Goal: Communication & Community: Ask a question

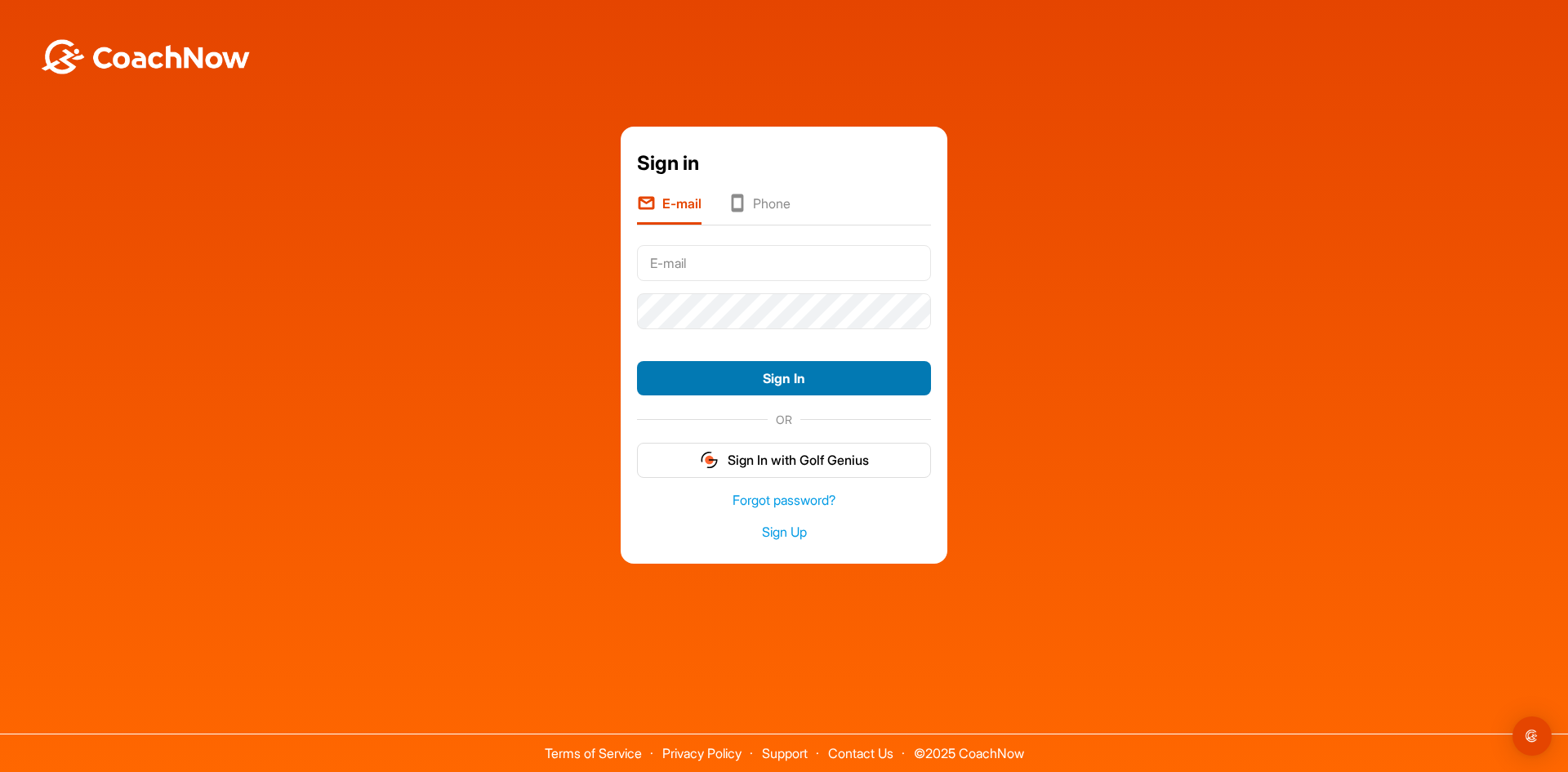
type input "[EMAIL_ADDRESS][DOMAIN_NAME]"
click at [759, 373] on button "Sign In" at bounding box center [783, 378] width 294 height 35
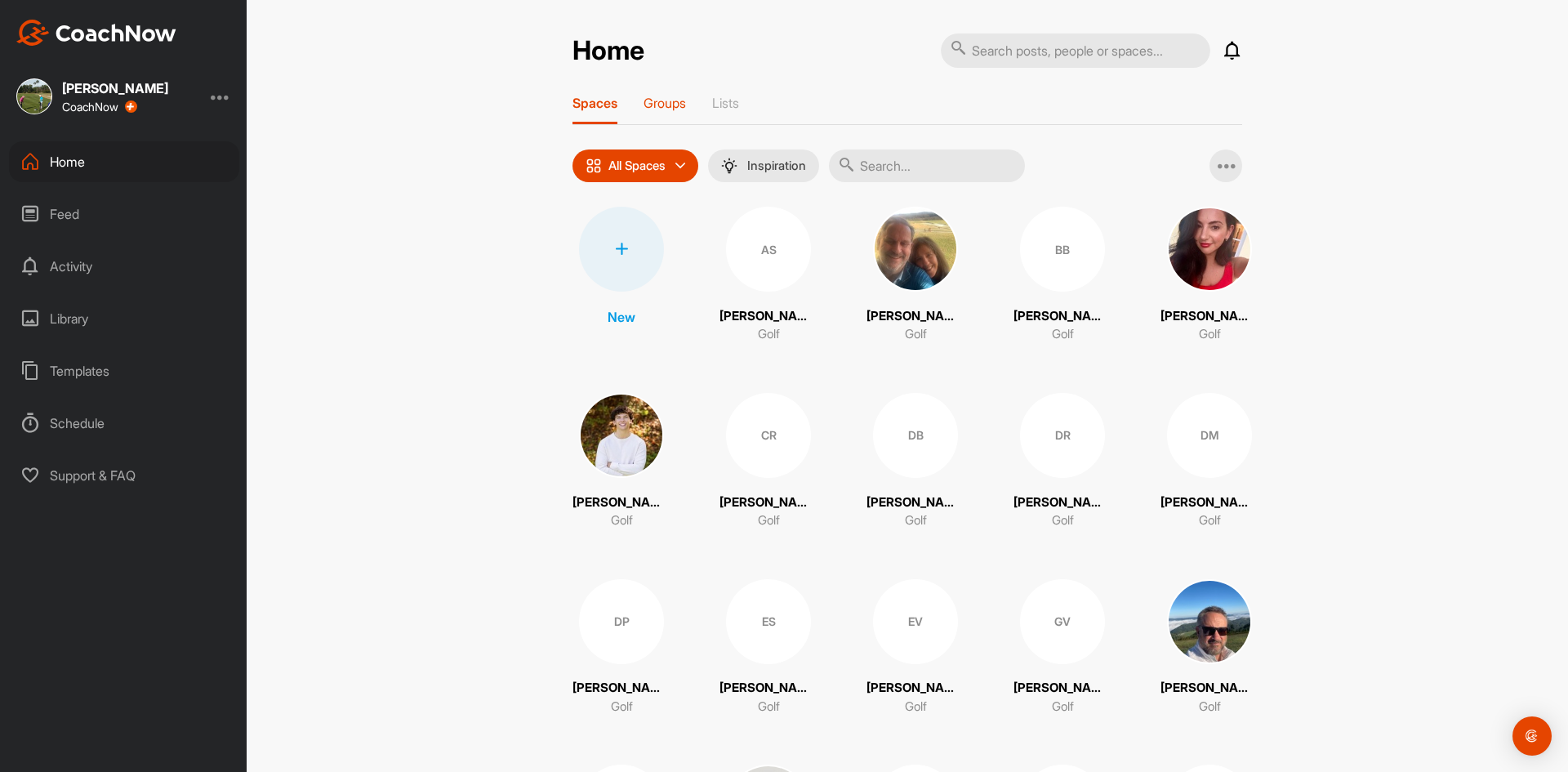
click at [668, 99] on p "Groups" at bounding box center [664, 102] width 42 height 16
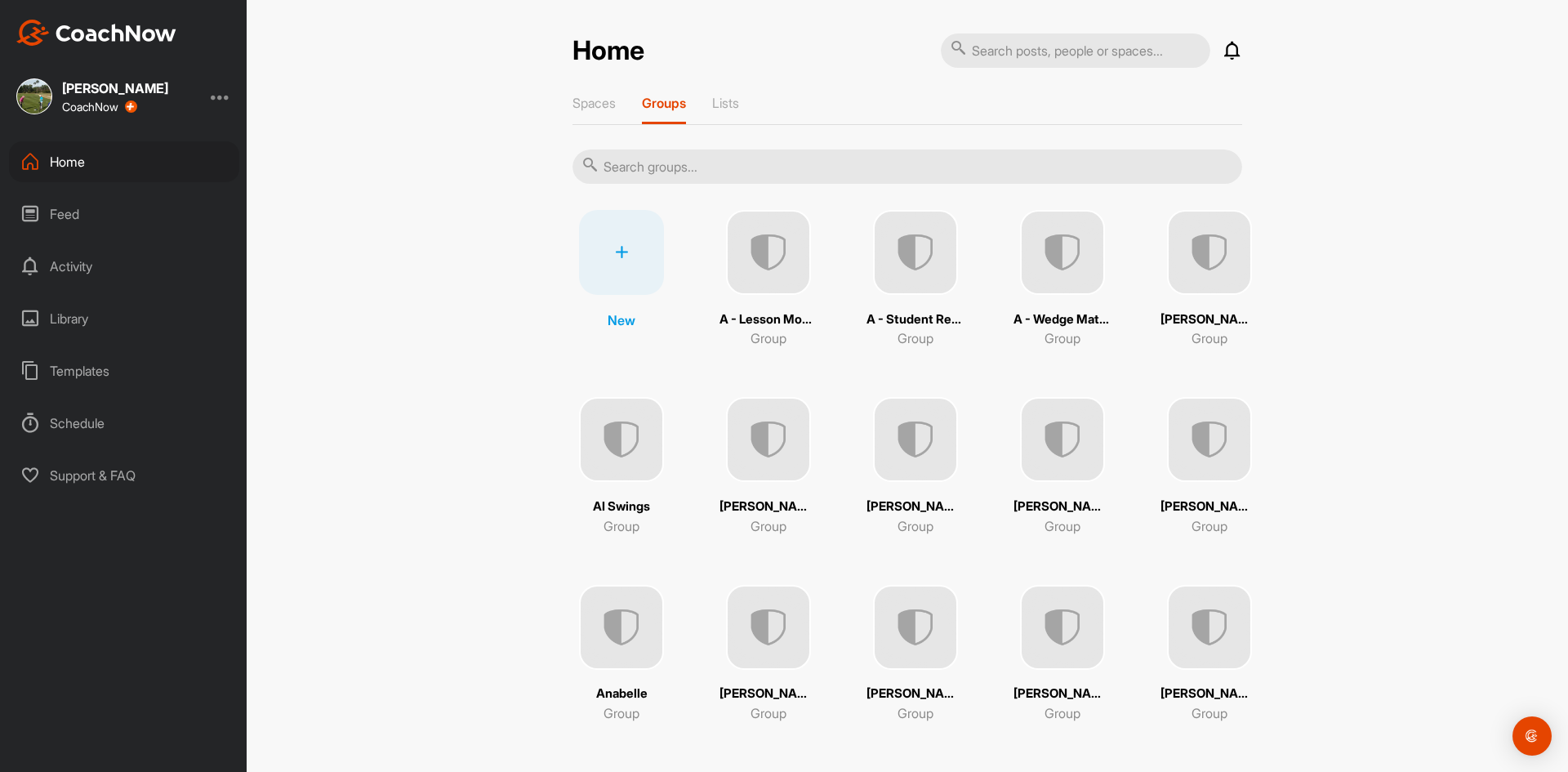
click at [665, 169] on input "text" at bounding box center [907, 167] width 670 height 35
type input "[PERSON_NAME]"
click at [726, 255] on img at bounding box center [768, 252] width 85 height 85
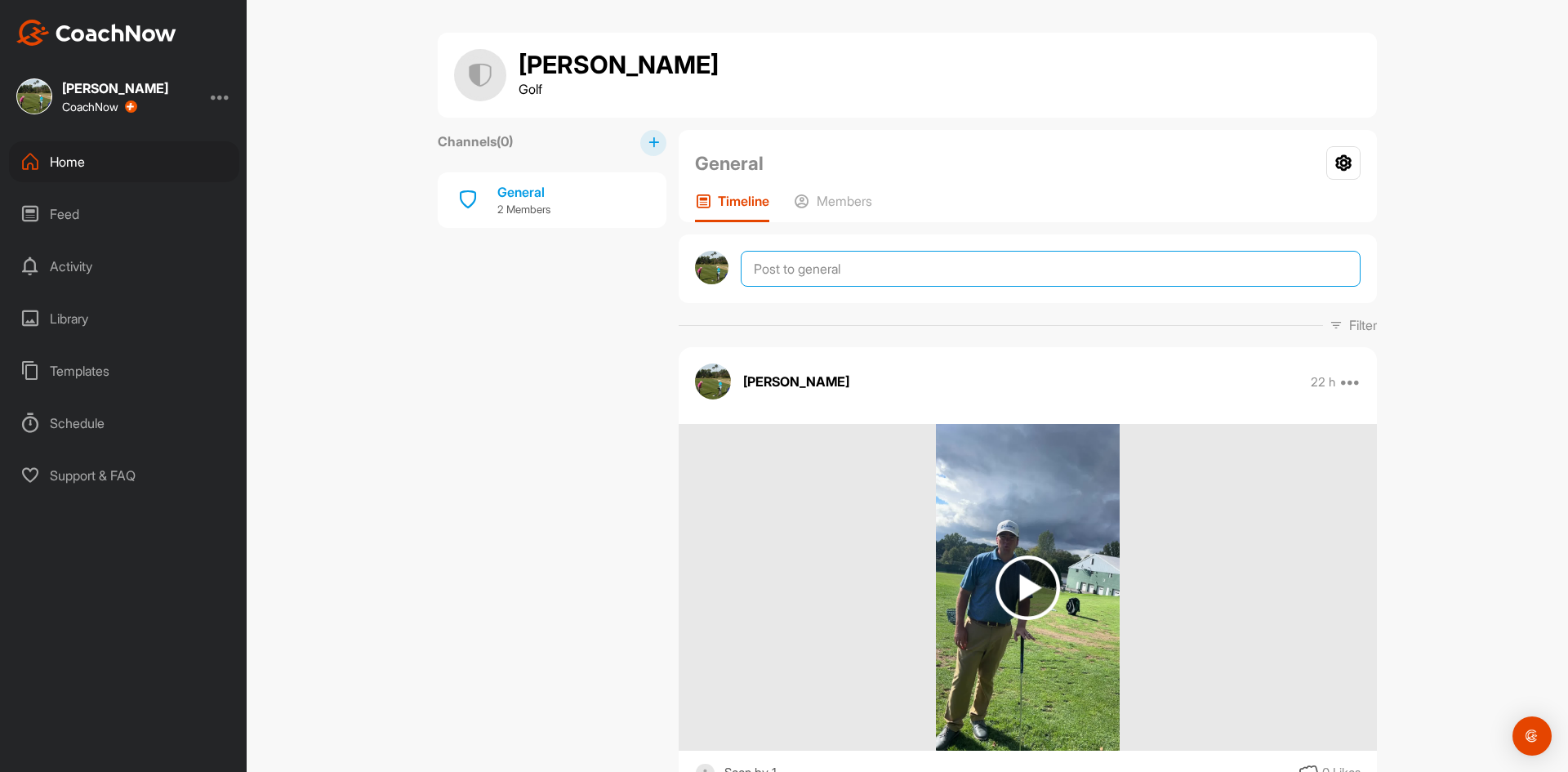
click at [846, 270] on textarea at bounding box center [1050, 268] width 620 height 36
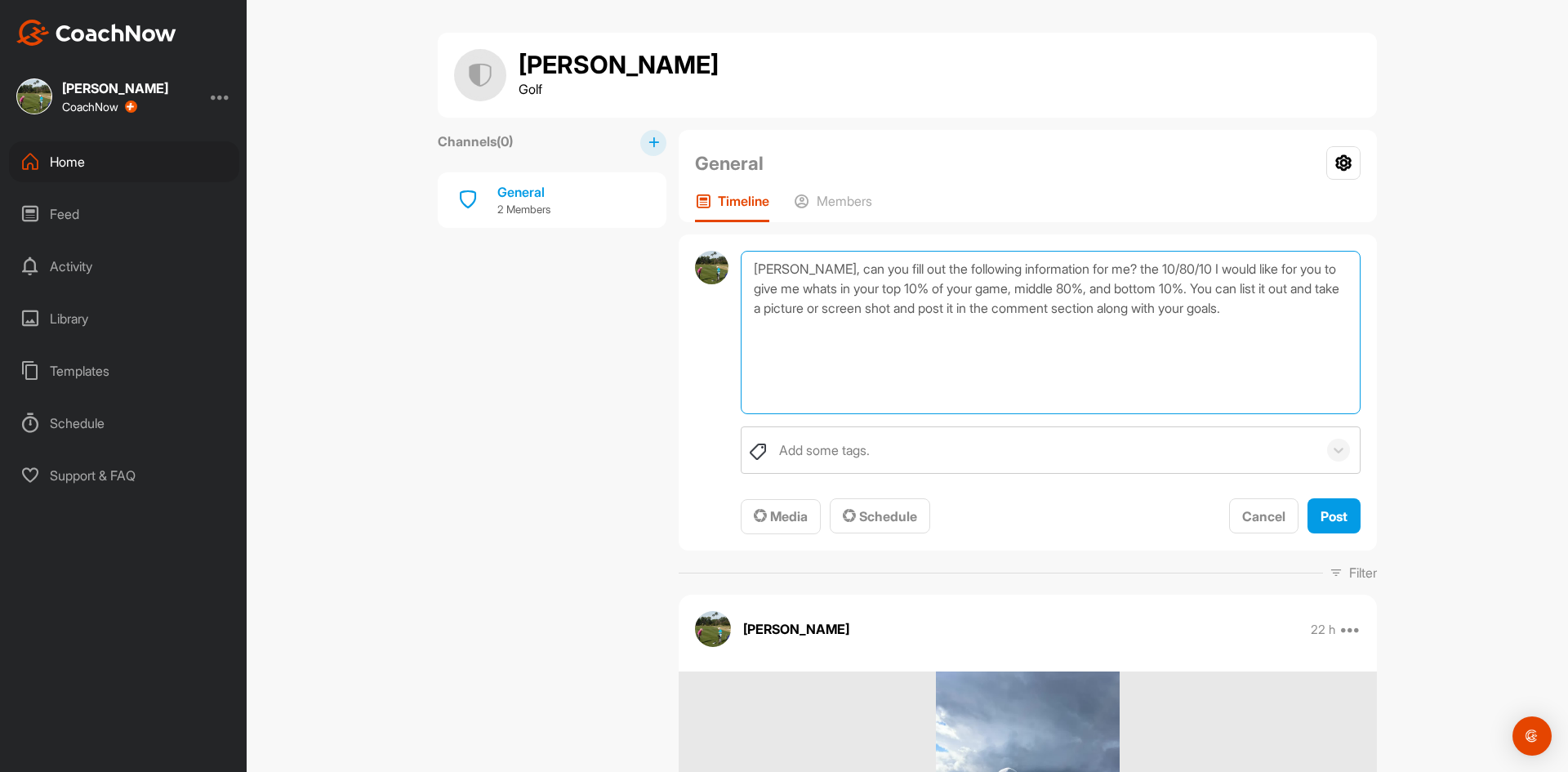
paste textarea "Goals Dream/main goal – the ultimate you want to accomplish with your golf game…"
click at [750, 350] on textarea "[PERSON_NAME], can you fill out the following information for me? the 10/80/10 …" at bounding box center [1050, 332] width 620 height 163
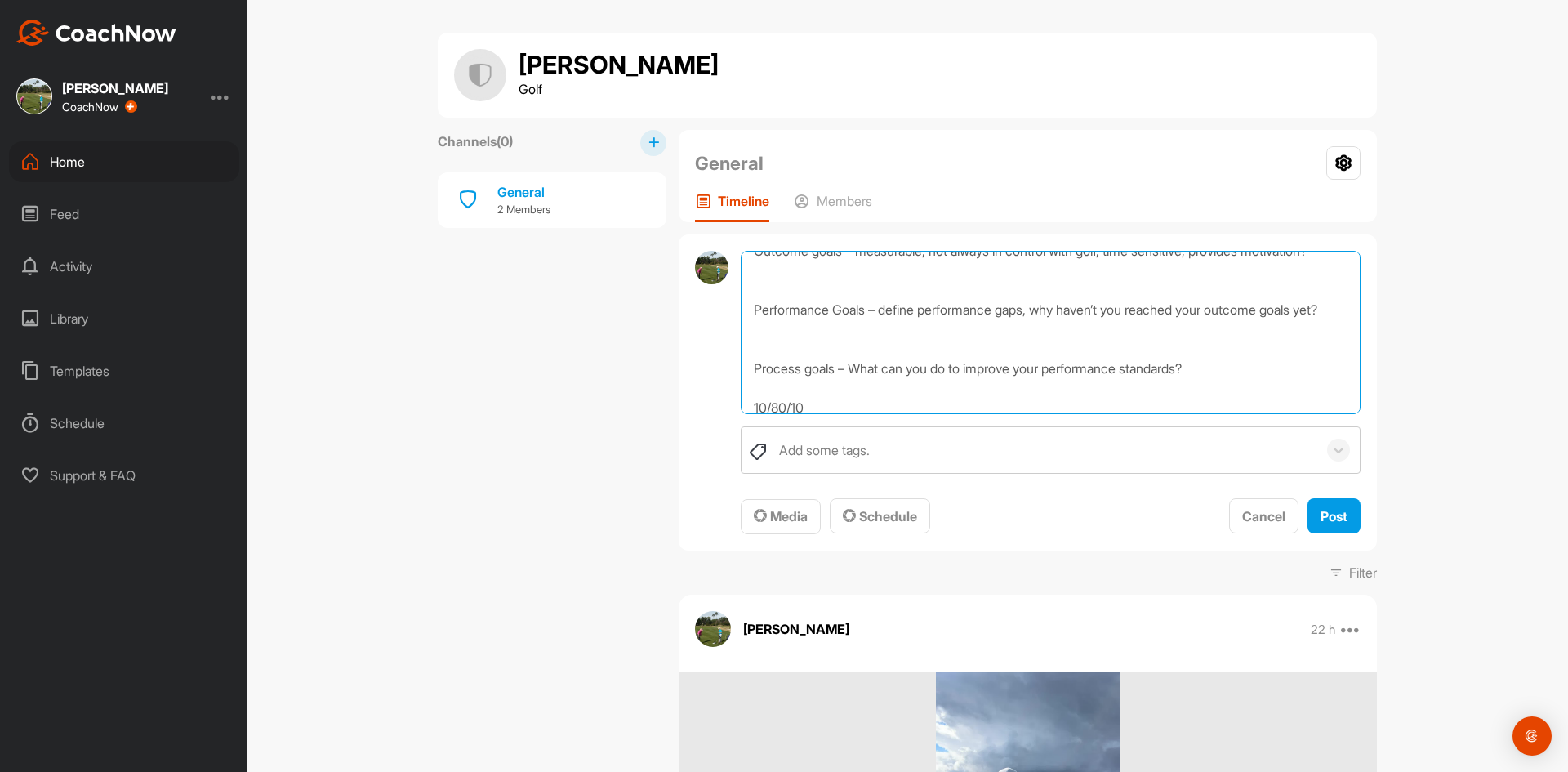
scroll to position [81, 0]
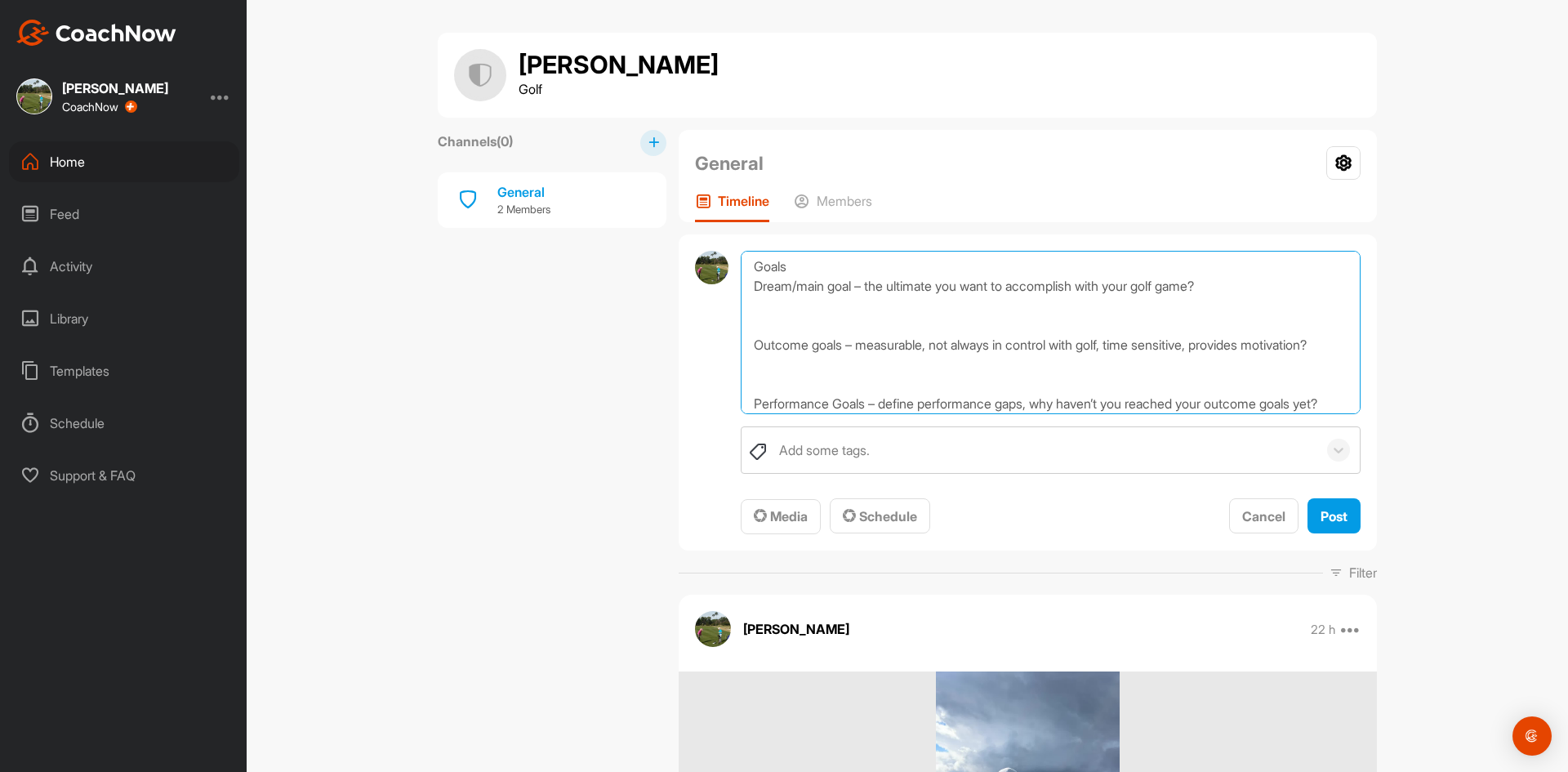
click at [761, 311] on textarea "[PERSON_NAME], can you fill out the following information for me? the 10/80/10 …" at bounding box center [1050, 332] width 620 height 163
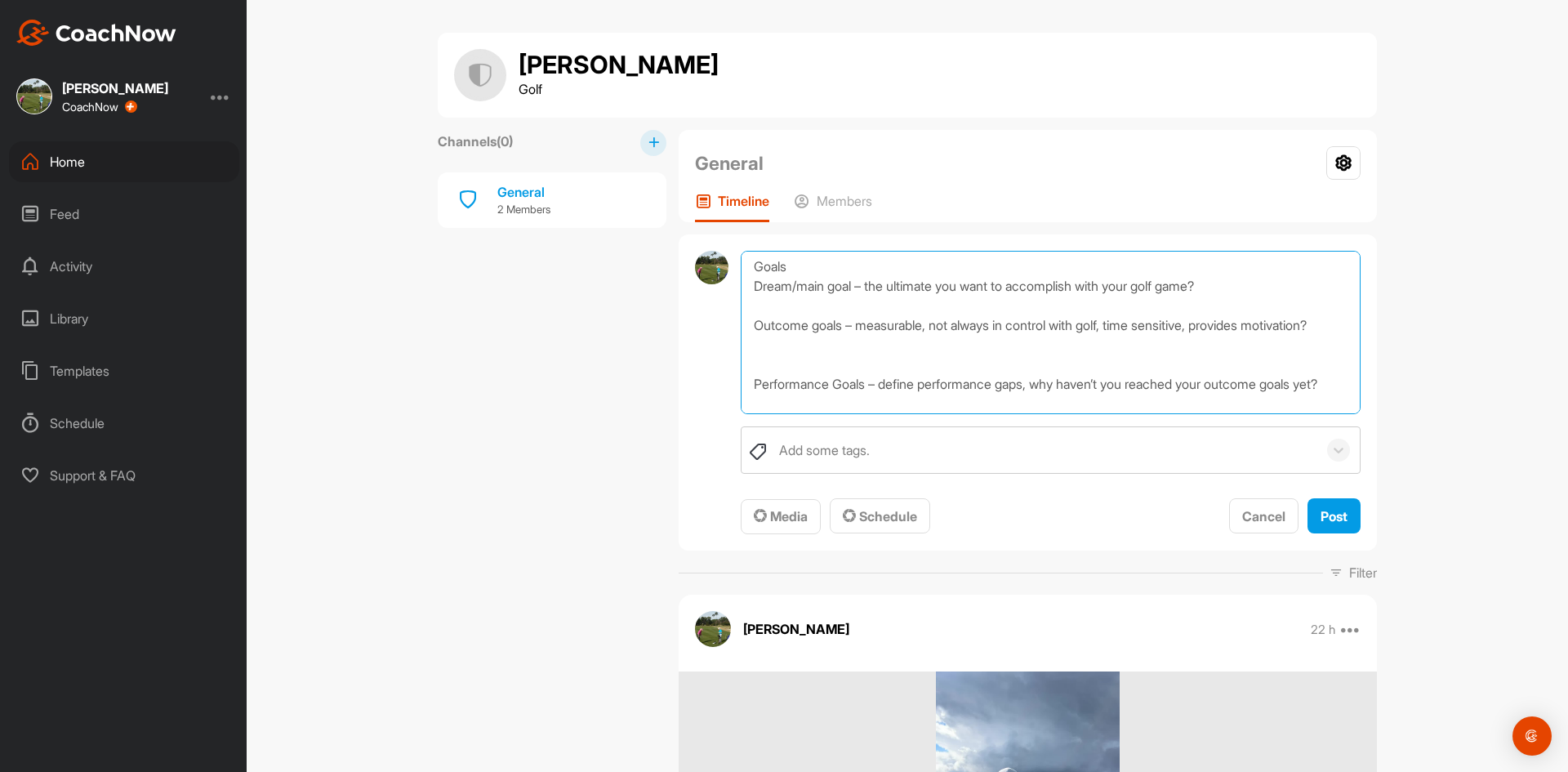
click at [766, 361] on textarea "[PERSON_NAME], can you fill out the following information for me? the 10/80/10 …" at bounding box center [1050, 332] width 620 height 163
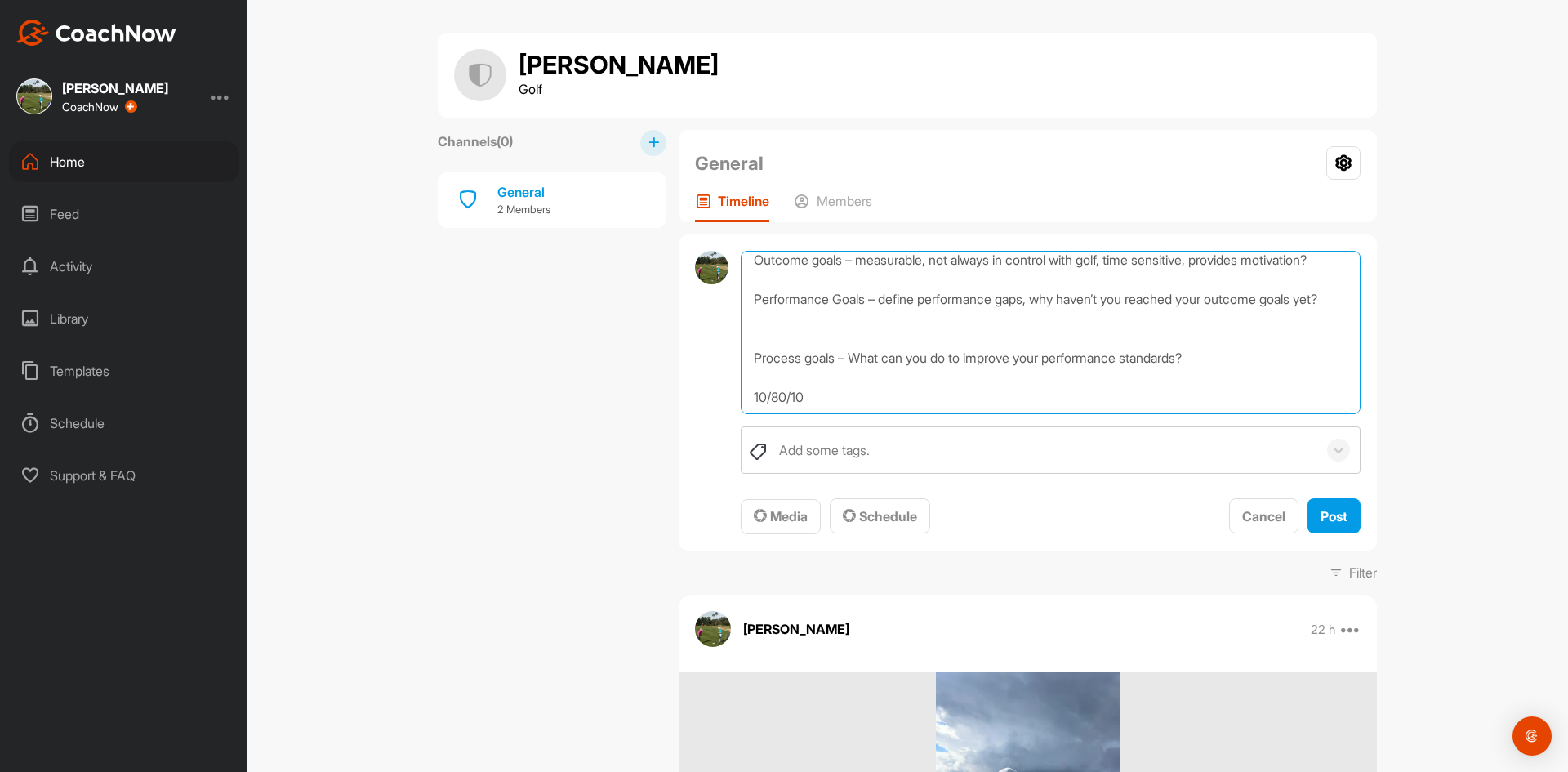
click at [755, 306] on textarea "[PERSON_NAME], can you fill out the following information for me? the 10/80/10 …" at bounding box center [1050, 332] width 620 height 163
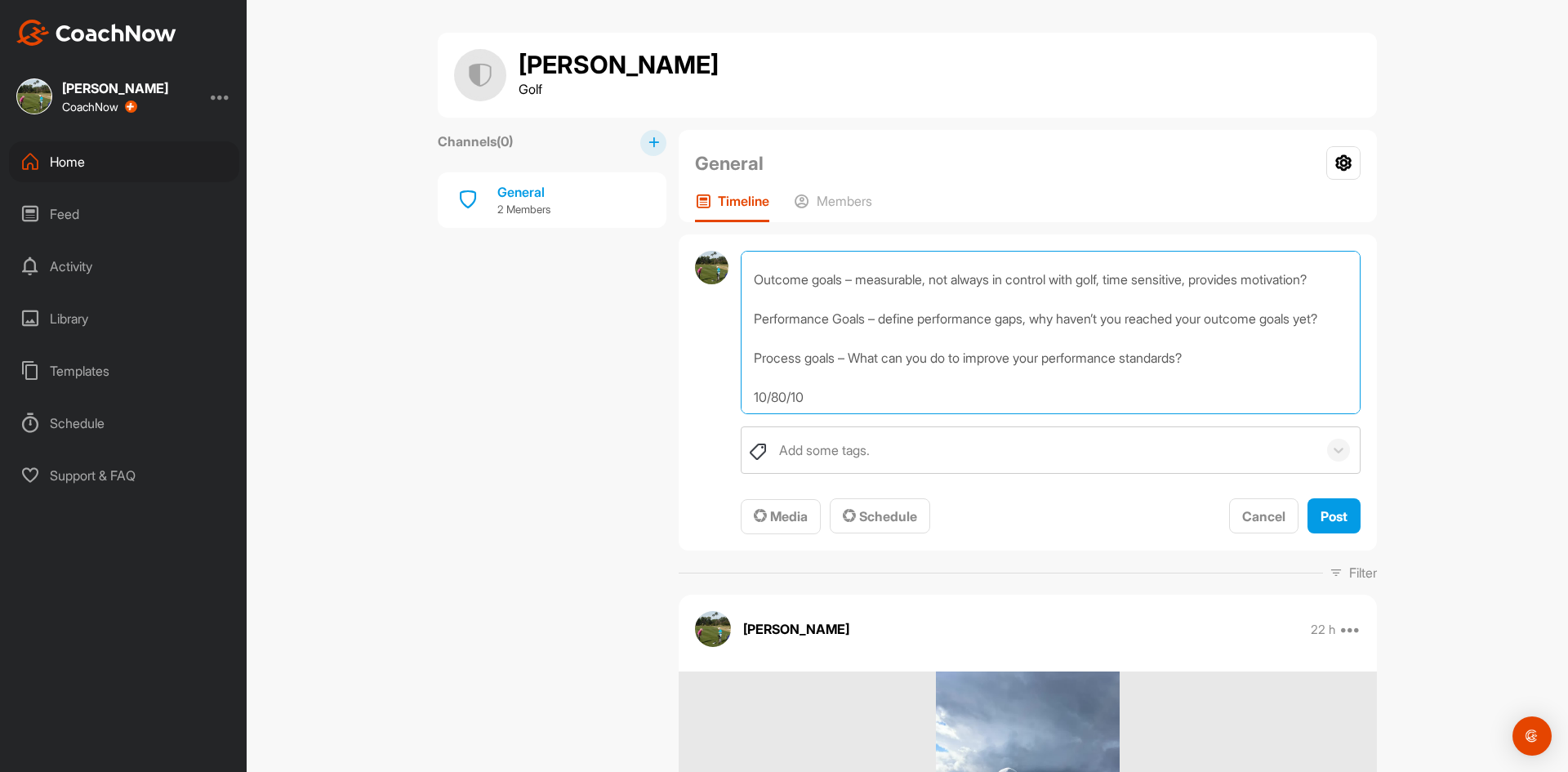
scroll to position [186, 0]
drag, startPoint x: 770, startPoint y: 378, endPoint x: 623, endPoint y: 366, distance: 147.5
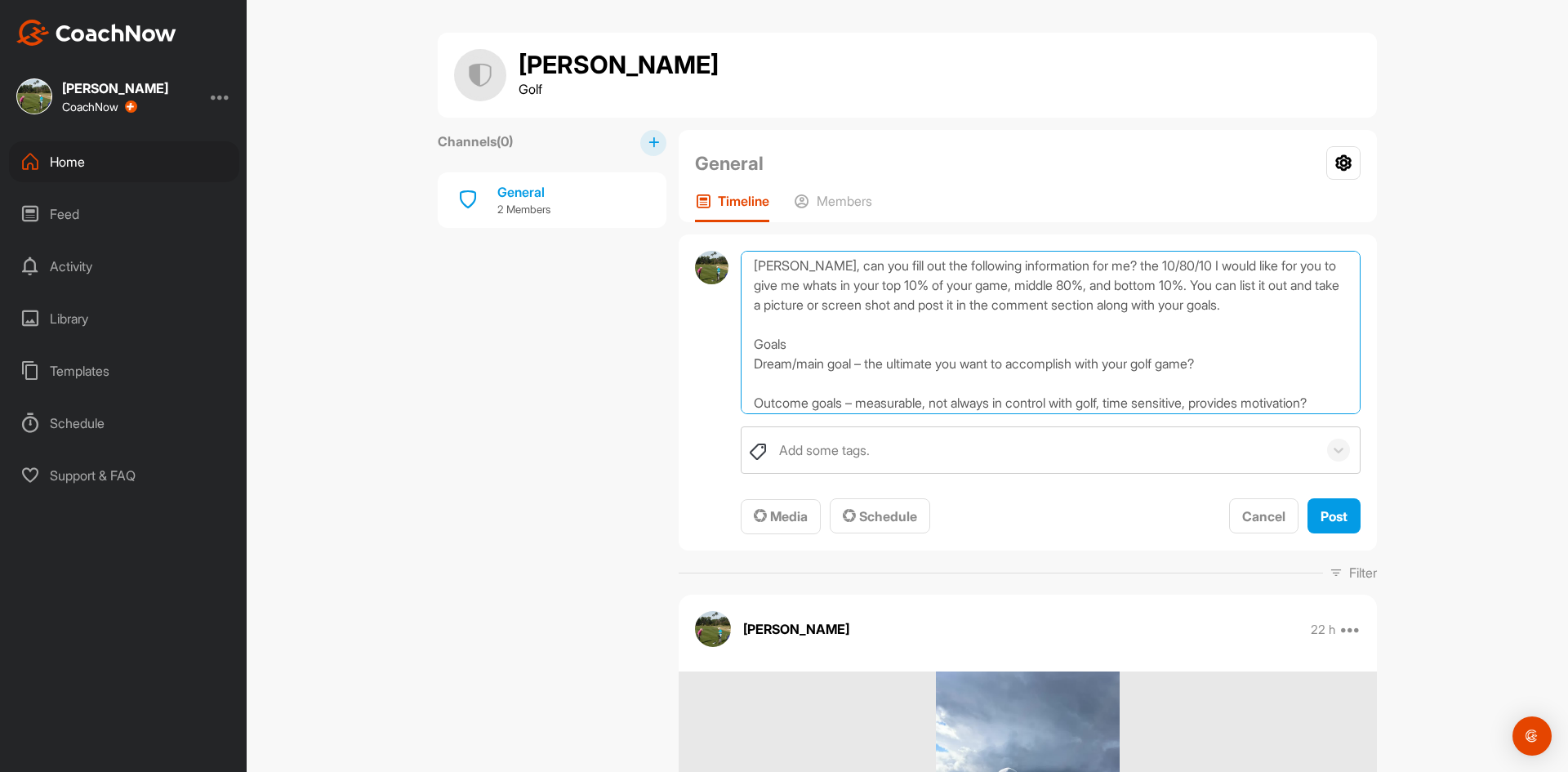
scroll to position [0, 0]
click at [1087, 267] on textarea "[PERSON_NAME], can you fill out the following information for me? the 10/80/10 …" at bounding box center [1050, 332] width 620 height 163
click at [1251, 267] on textarea "[PERSON_NAME], can you fill out the following information for me? I will you yo…" at bounding box center [1050, 332] width 620 height 163
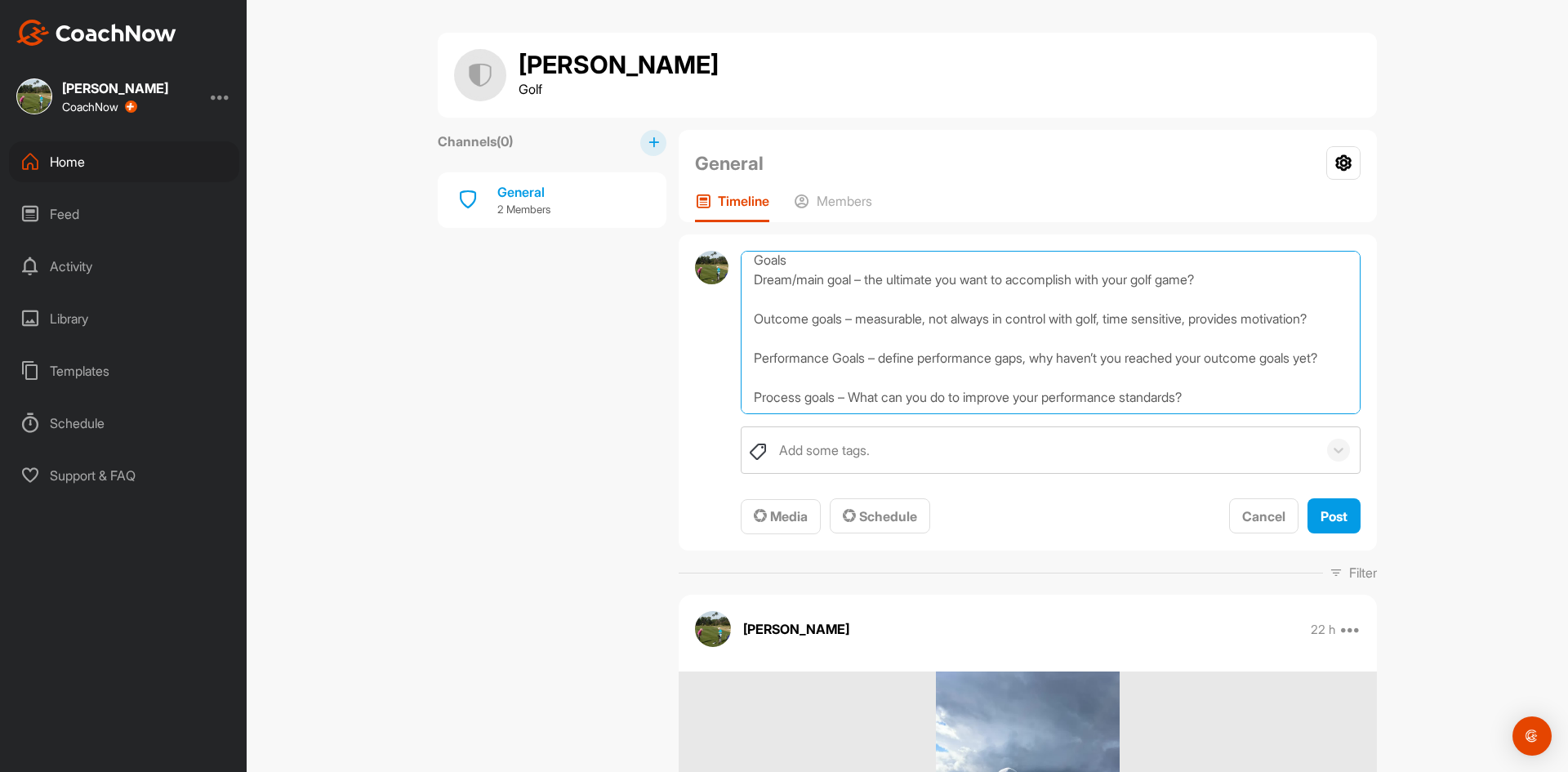
scroll to position [186, 0]
type textarea "[PERSON_NAME], can you fill out the following information for me? I will you yo…"
click at [1322, 508] on span "Post" at bounding box center [1334, 516] width 27 height 16
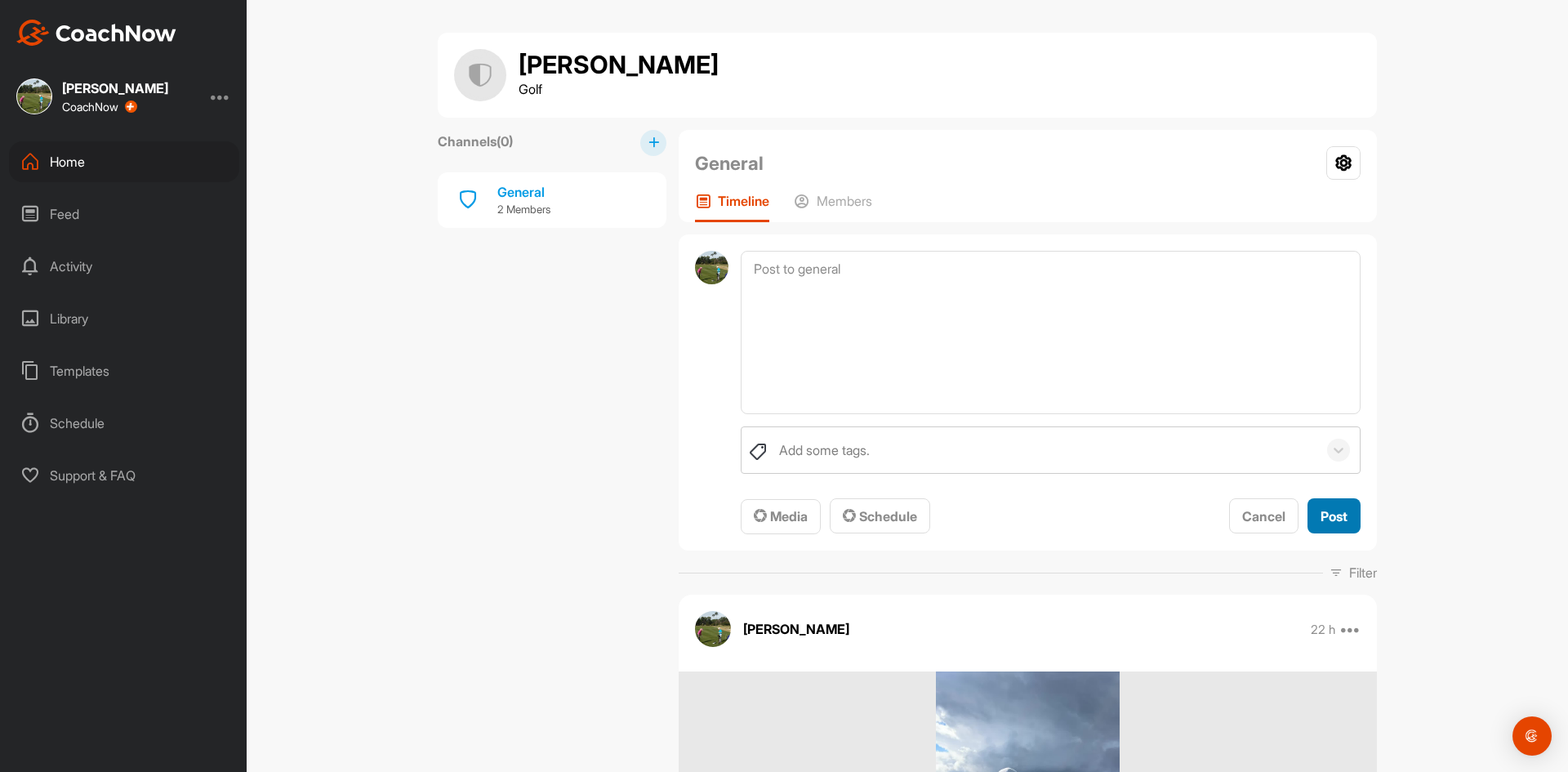
scroll to position [0, 0]
